Goal: Task Accomplishment & Management: Complete application form

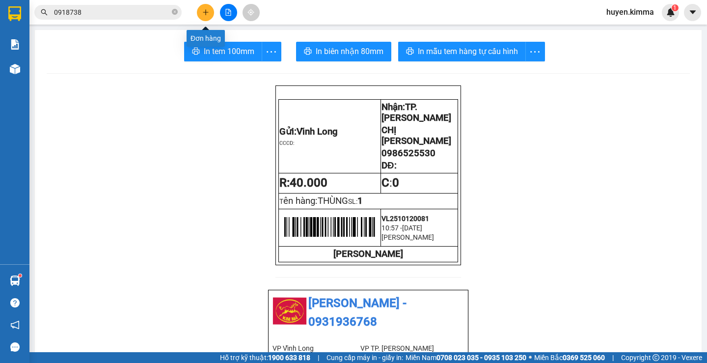
click at [205, 10] on icon "plus" at bounding box center [205, 12] width 7 height 7
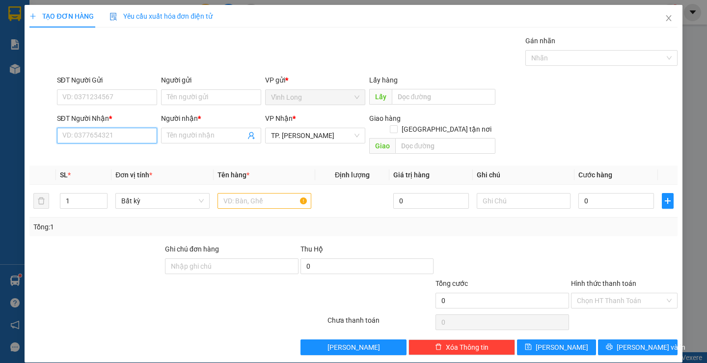
click at [93, 133] on input "SĐT Người Nhận *" at bounding box center [107, 136] width 100 height 16
type input "0705732373"
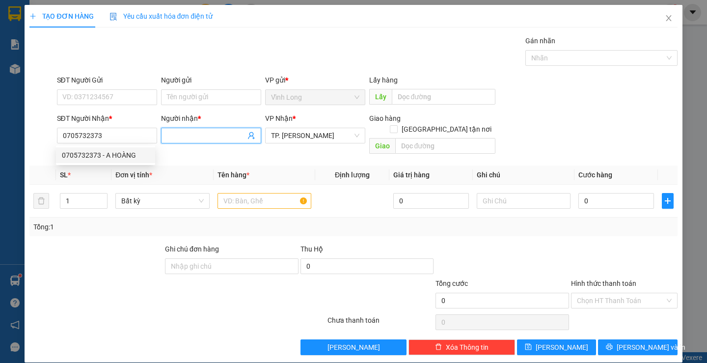
click at [194, 135] on input "Người nhận *" at bounding box center [206, 135] width 79 height 11
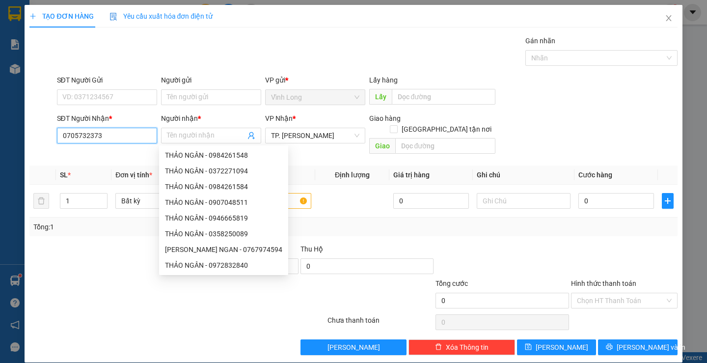
click at [115, 136] on input "0705732373" at bounding box center [107, 136] width 100 height 16
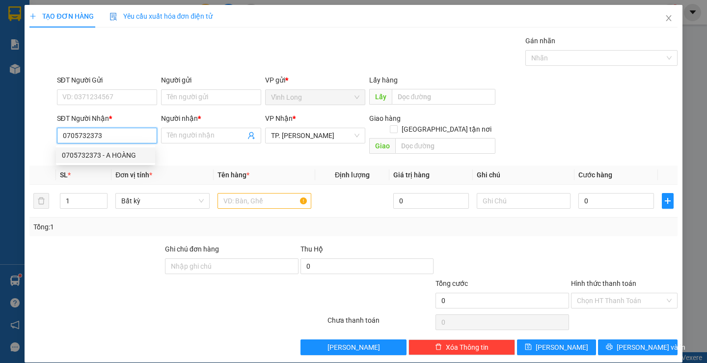
click at [114, 155] on div "0705732373 - A HOÀNG" at bounding box center [105, 155] width 87 height 11
type input "A HOÀNG"
click at [174, 96] on input "Người gửi" at bounding box center [211, 97] width 100 height 16
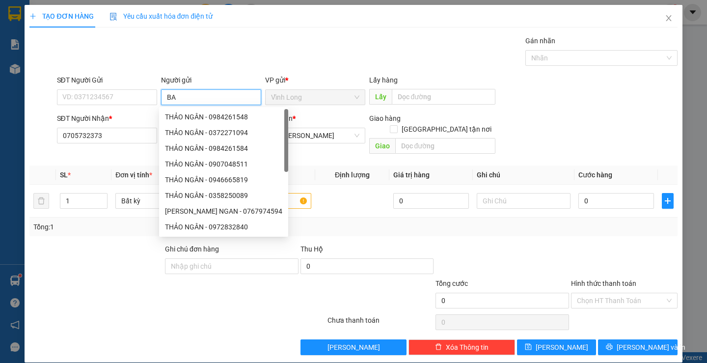
type input "BAN"
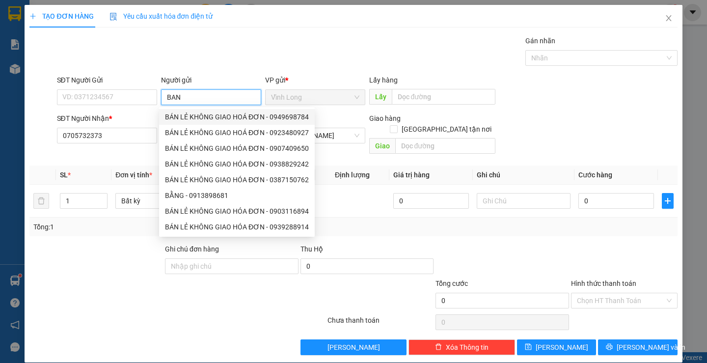
click at [228, 117] on div "BÁN LẺ KHÔNG GIAO HOÁ ĐƠN - 0949698784" at bounding box center [237, 116] width 144 height 11
type input "0949698784"
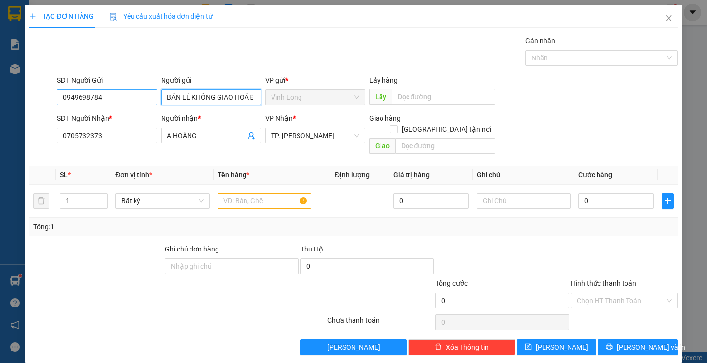
type input "BÁN LẺ KHÔNG GIAO HOÁ ĐƠN"
click at [135, 95] on input "0949698784" at bounding box center [107, 97] width 100 height 16
type input "0"
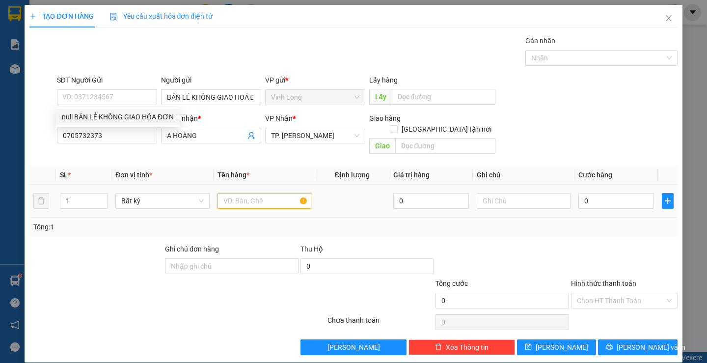
click at [240, 193] on input "text" at bounding box center [265, 201] width 94 height 16
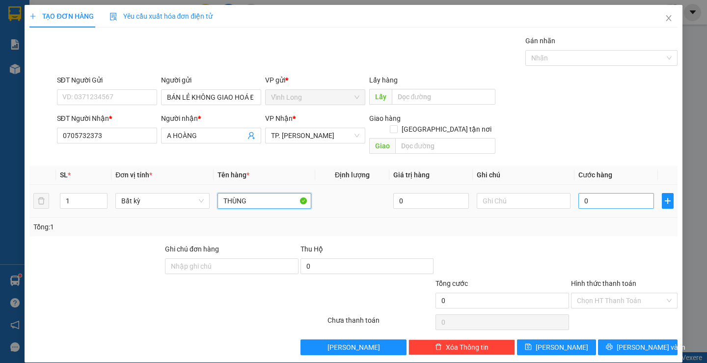
type input "THÙNG"
click at [599, 193] on input "0" at bounding box center [616, 201] width 76 height 16
type input "6"
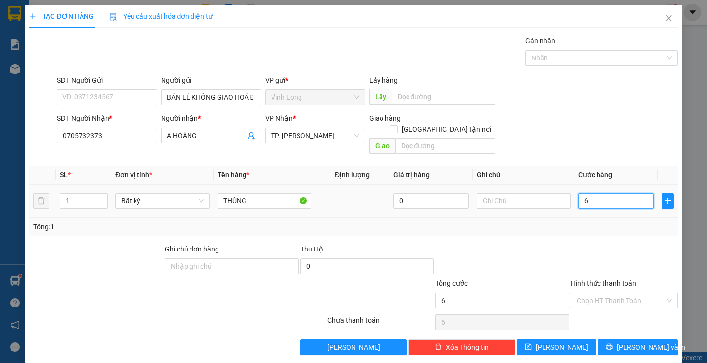
type input "60"
type input "60.000"
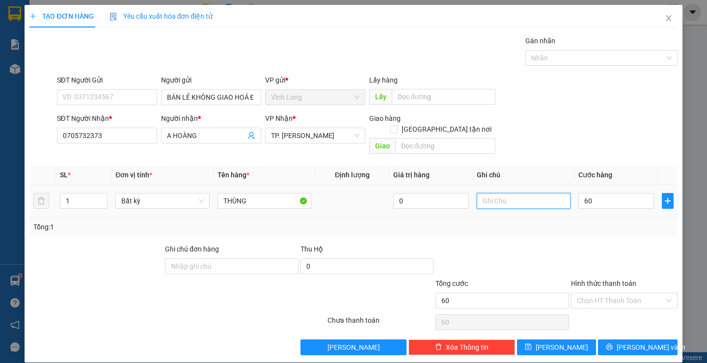
type input "60.000"
click at [483, 194] on input "text" at bounding box center [524, 201] width 94 height 16
type input "B"
click at [594, 279] on label "Hình thức thanh toán" at bounding box center [603, 283] width 65 height 8
click at [594, 293] on input "Hình thức thanh toán" at bounding box center [621, 300] width 88 height 15
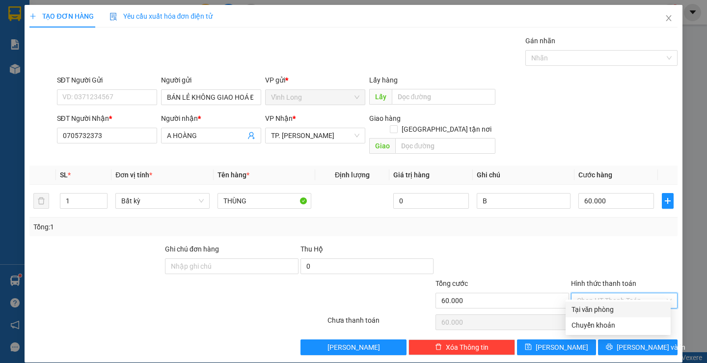
click at [585, 310] on div "Tại văn phòng" at bounding box center [618, 309] width 93 height 11
type input "0"
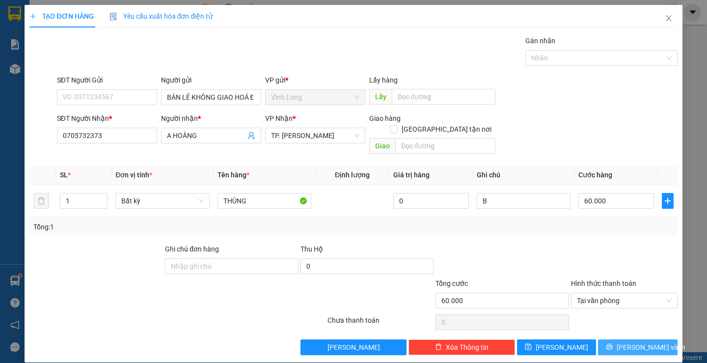
click at [608, 339] on button "[PERSON_NAME] và In" at bounding box center [637, 347] width 79 height 16
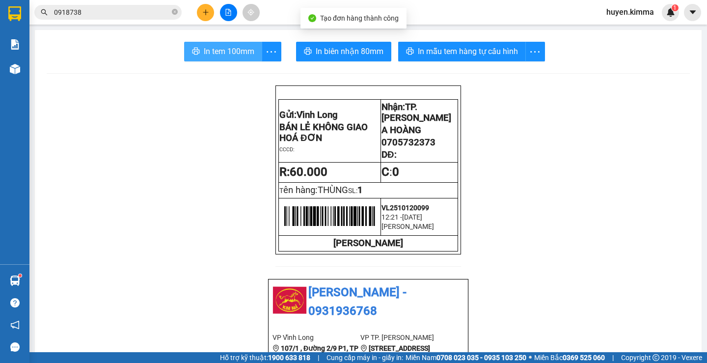
click at [195, 50] on icon "printer" at bounding box center [196, 51] width 8 height 8
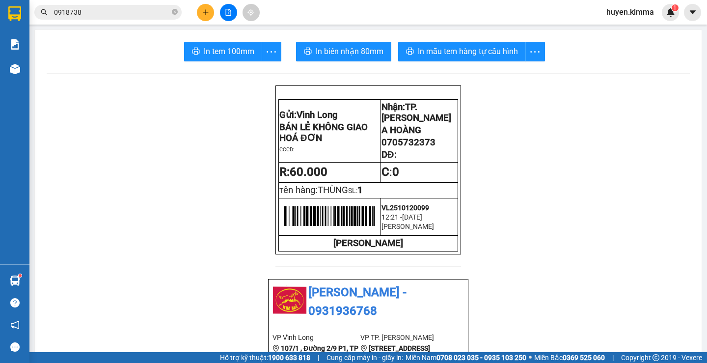
click at [203, 14] on icon "plus" at bounding box center [205, 12] width 7 height 7
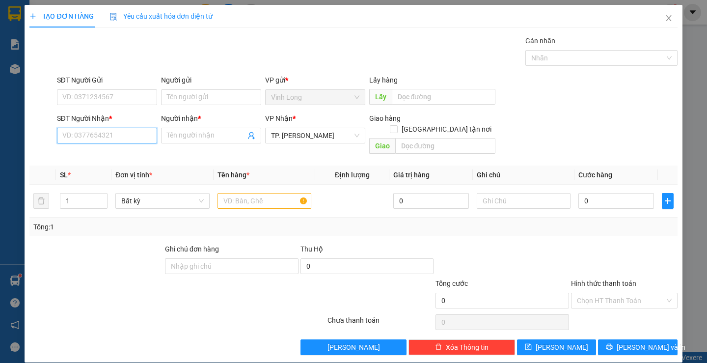
click at [115, 134] on input "SĐT Người Nhận *" at bounding box center [107, 136] width 100 height 16
click at [106, 134] on input "SĐT Người Nhận *" at bounding box center [107, 136] width 100 height 16
type input "0389354124"
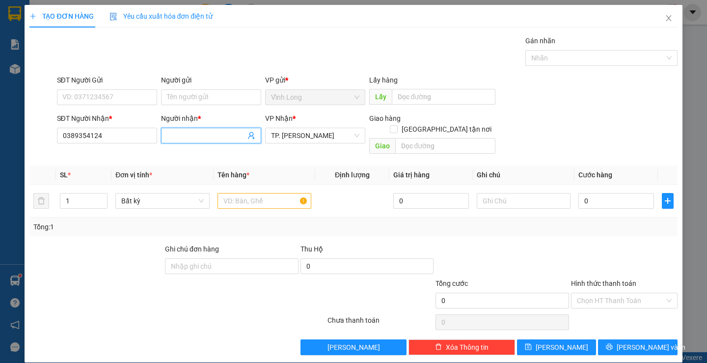
click at [170, 137] on input "Người nhận *" at bounding box center [206, 135] width 79 height 11
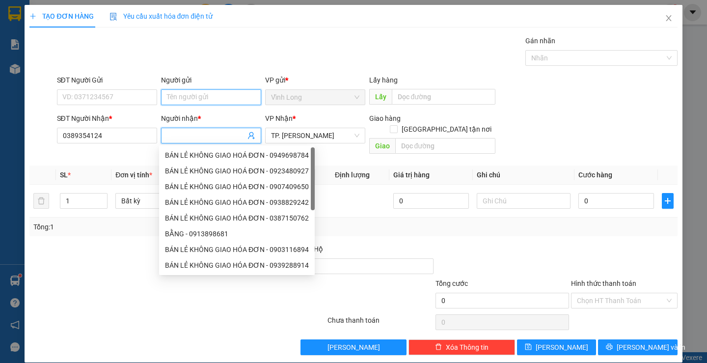
click at [175, 98] on input "Người gửi" at bounding box center [211, 97] width 100 height 16
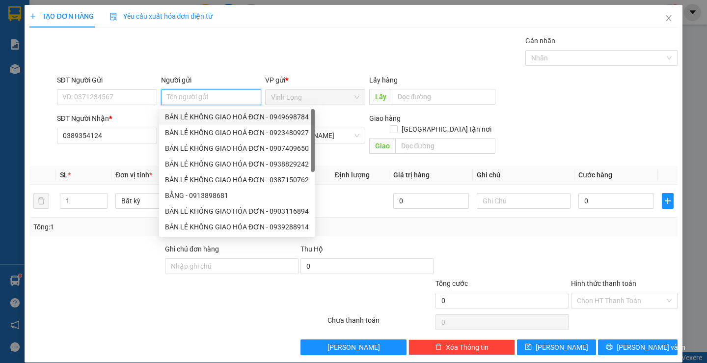
click at [183, 118] on div "BÁN LẺ KHÔNG GIAO HOÁ ĐƠN - 0949698784" at bounding box center [237, 116] width 144 height 11
type input "0949698784"
type input "BÁN LẺ KHÔNG GIAO HOÁ ĐƠN"
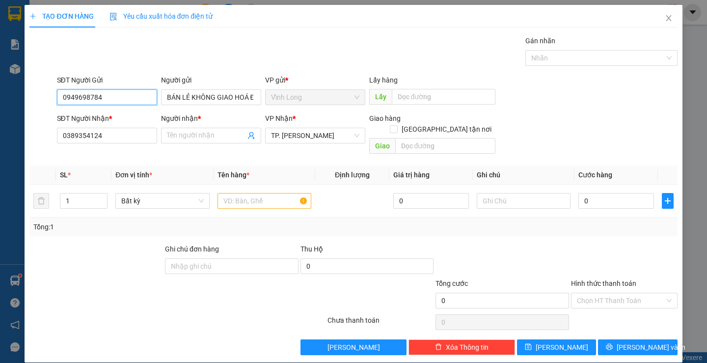
click at [126, 101] on input "0949698784" at bounding box center [107, 97] width 100 height 16
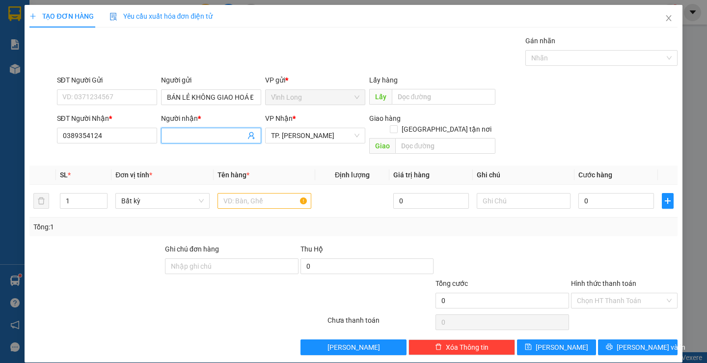
click at [184, 134] on input "Người nhận *" at bounding box center [206, 135] width 79 height 11
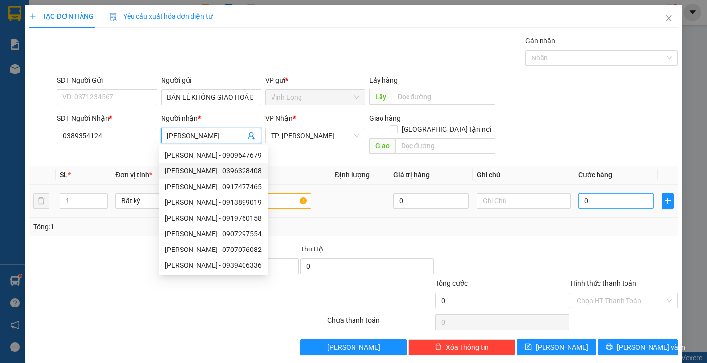
type input "[PERSON_NAME]"
click at [617, 193] on input "0" at bounding box center [616, 201] width 76 height 16
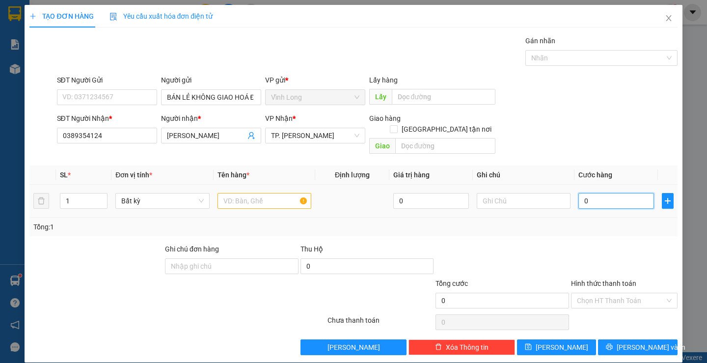
type input "5"
type input "50"
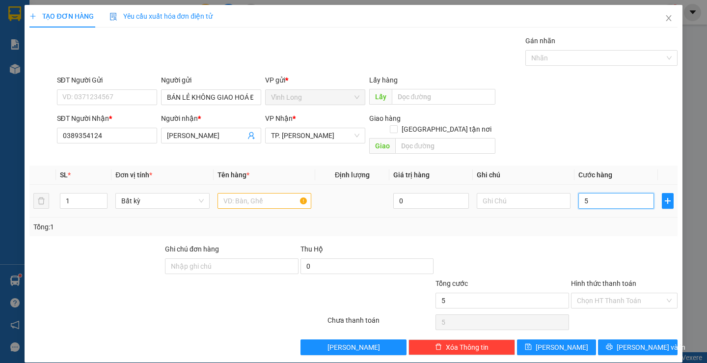
type input "50"
type input "50.000"
click at [612, 293] on input "Hình thức thanh toán" at bounding box center [621, 300] width 88 height 15
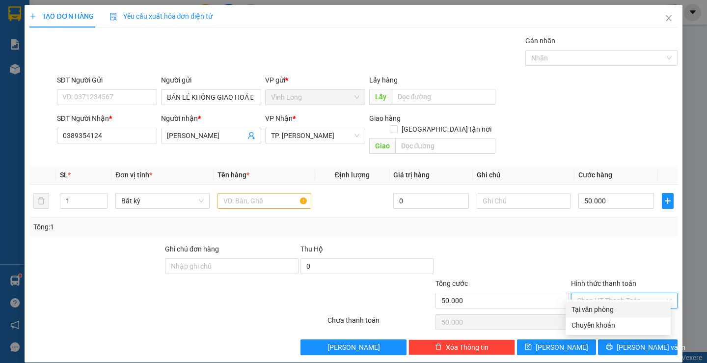
click at [600, 308] on div "Tại văn phòng" at bounding box center [618, 309] width 93 height 11
type input "0"
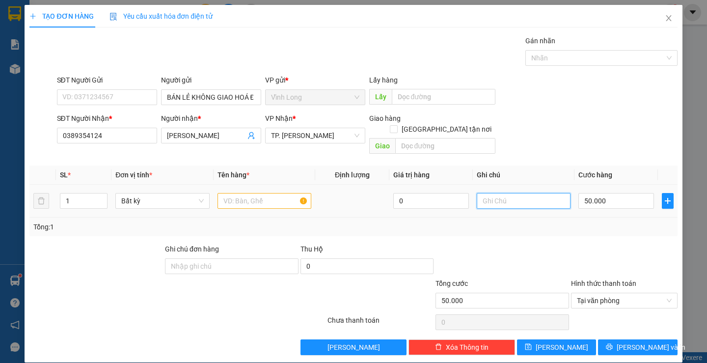
click at [494, 193] on input "text" at bounding box center [524, 201] width 94 height 16
type input "P"
click at [234, 193] on input "text" at bounding box center [265, 201] width 94 height 16
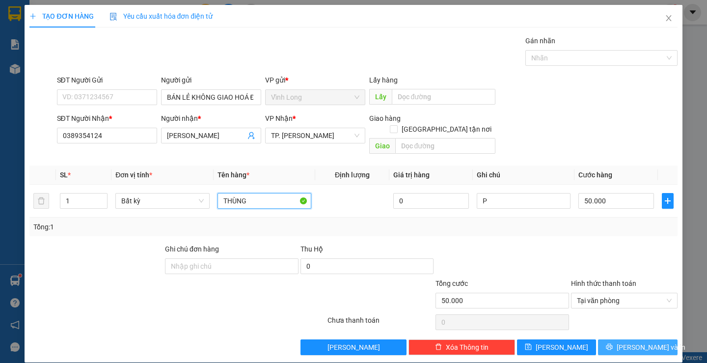
type input "THÙNG"
click at [634, 342] on span "[PERSON_NAME] và In" at bounding box center [651, 347] width 69 height 11
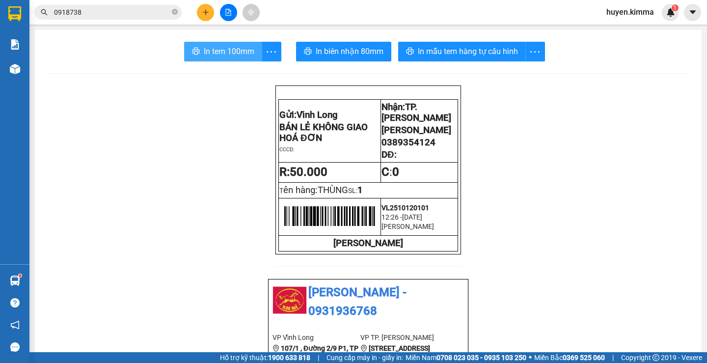
click at [206, 54] on span "In tem 100mm" at bounding box center [229, 51] width 51 height 12
